Goal: Information Seeking & Learning: Understand process/instructions

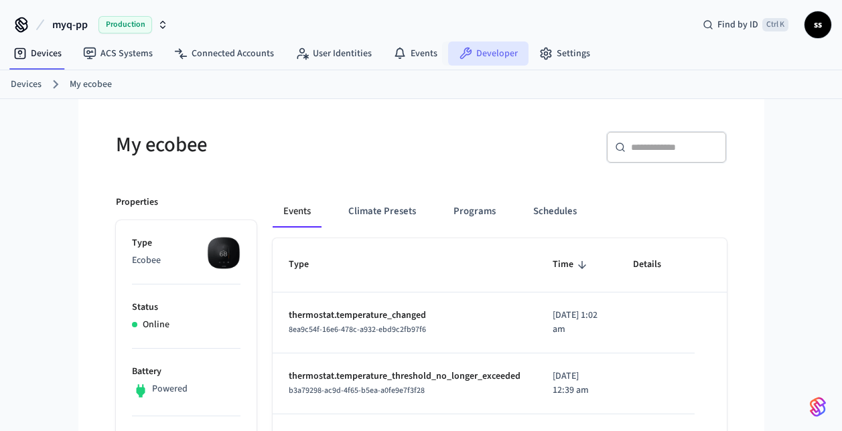
click at [473, 56] on link "Developer" at bounding box center [488, 54] width 80 height 24
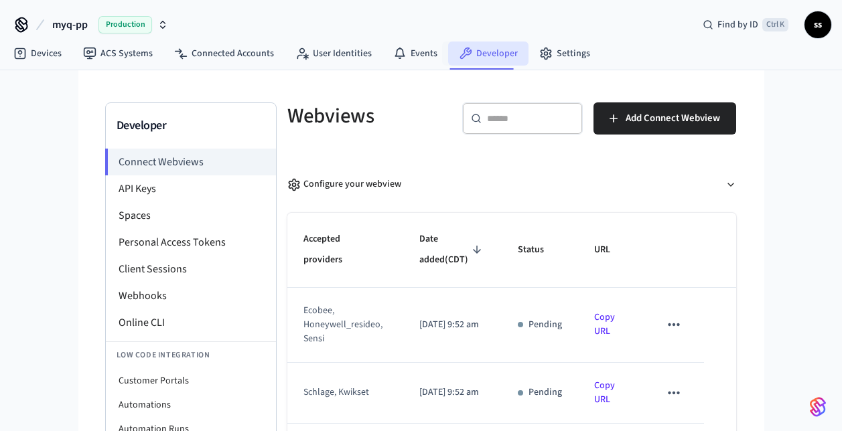
click at [484, 60] on link "Developer" at bounding box center [488, 54] width 80 height 24
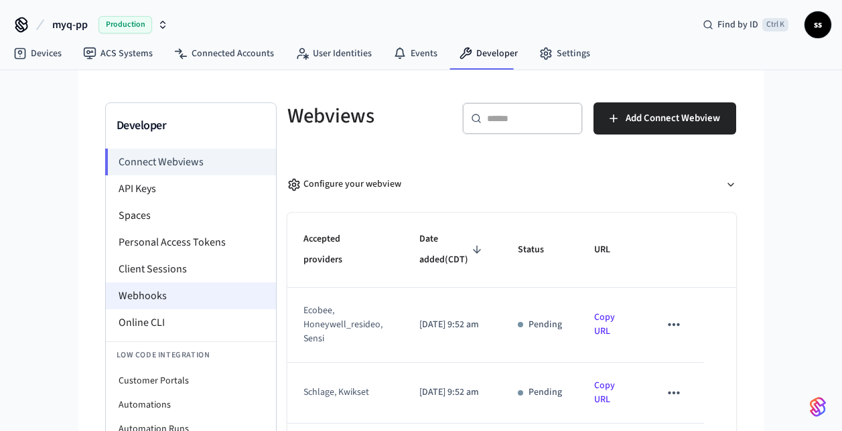
click at [157, 297] on li "Webhooks" at bounding box center [191, 296] width 170 height 27
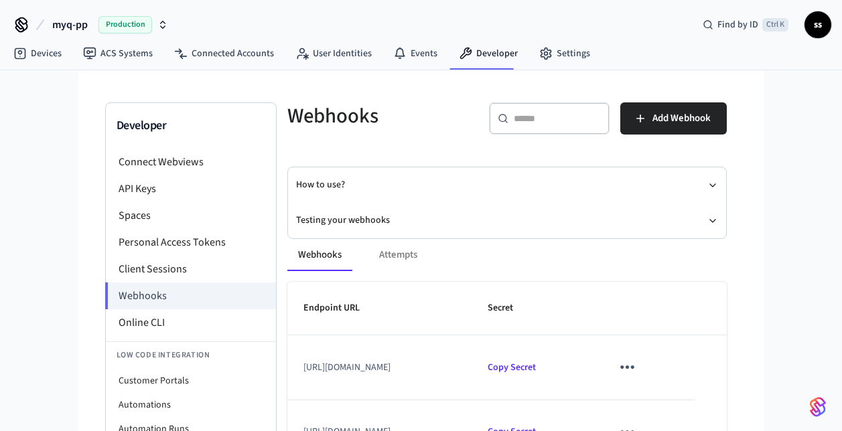
click at [320, 226] on div "Webhooks Attempts Endpoint URL Secret [URL][DOMAIN_NAME] Copy Secret [URL][DOMA…" at bounding box center [499, 408] width 456 height 371
click at [325, 221] on button "Testing your webhooks" at bounding box center [507, 221] width 422 height 36
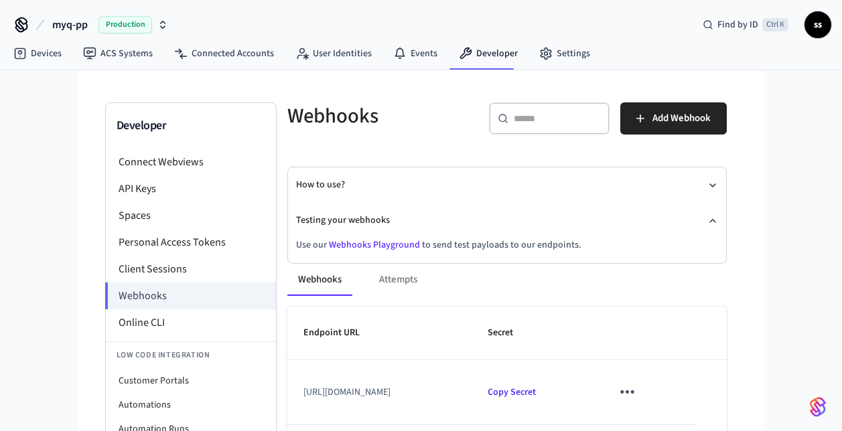
click at [367, 244] on link "Webhooks Playground" at bounding box center [374, 245] width 91 height 13
